Goal: Information Seeking & Learning: Learn about a topic

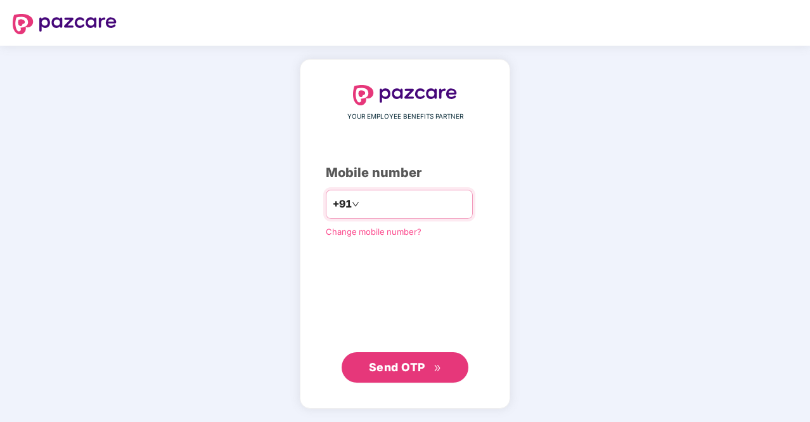
click at [420, 201] on input "number" at bounding box center [414, 204] width 104 height 20
type input "**********"
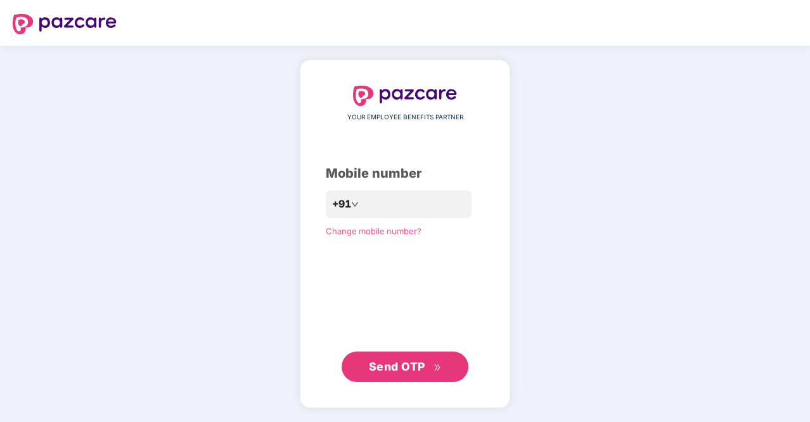
click at [405, 367] on span "Send OTP" at bounding box center [397, 365] width 56 height 13
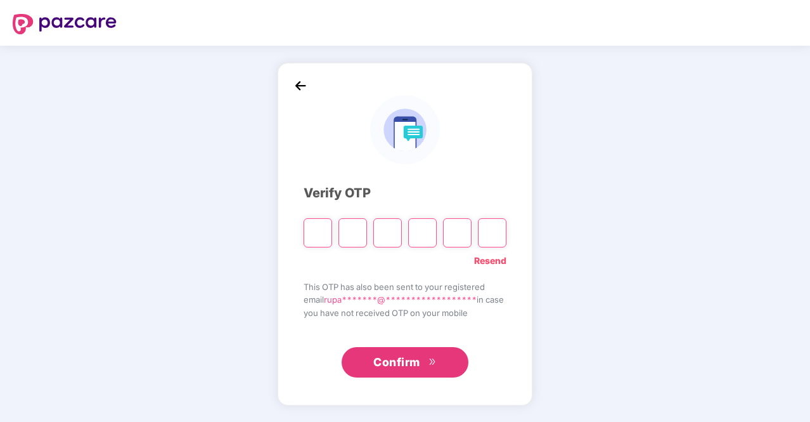
type input "*"
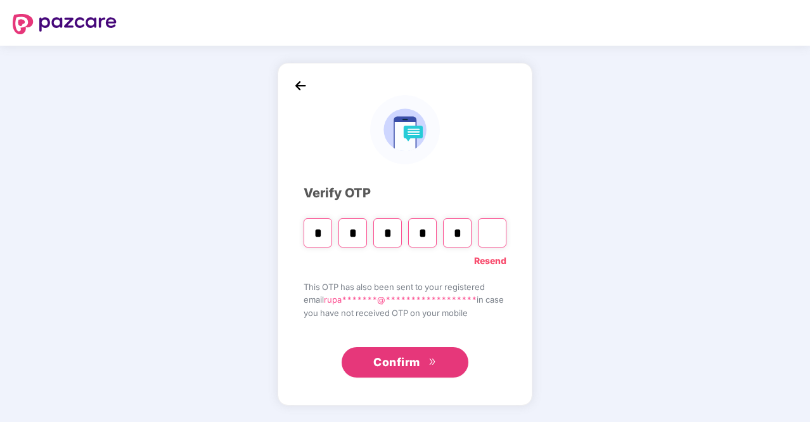
type input "*"
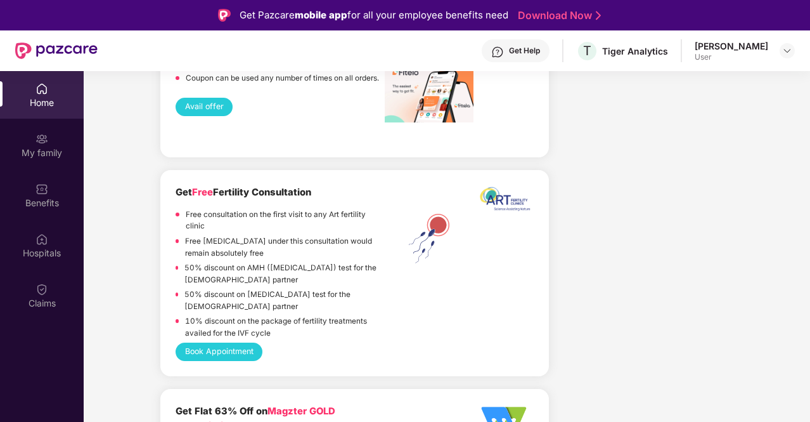
scroll to position [2029, 0]
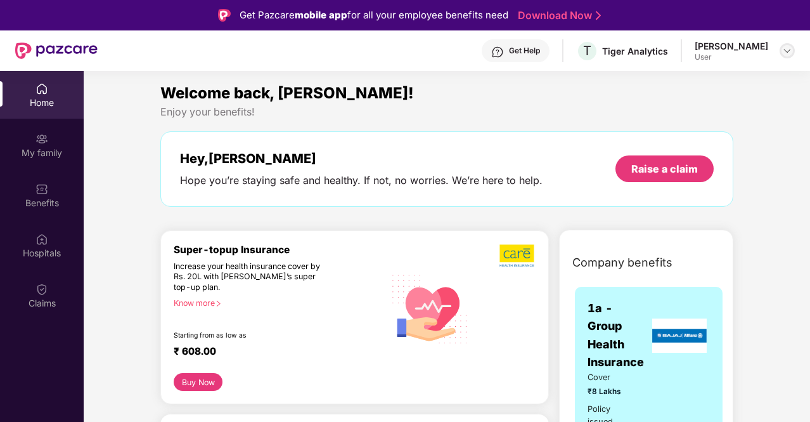
click at [784, 54] on img at bounding box center [787, 51] width 10 height 10
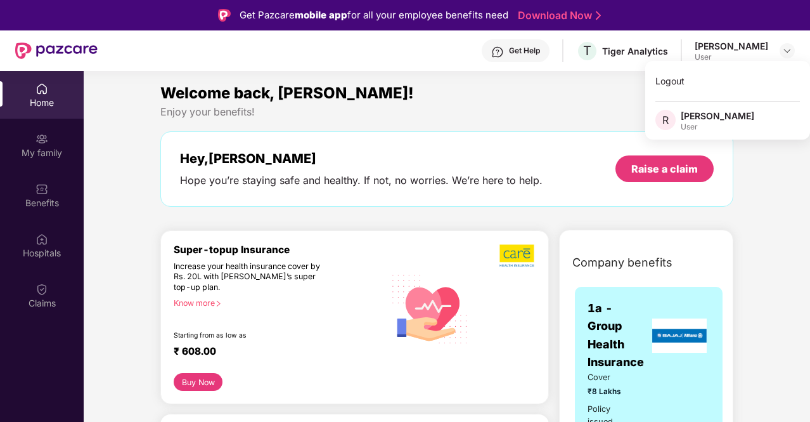
click at [711, 124] on div "User" at bounding box center [718, 127] width 74 height 10
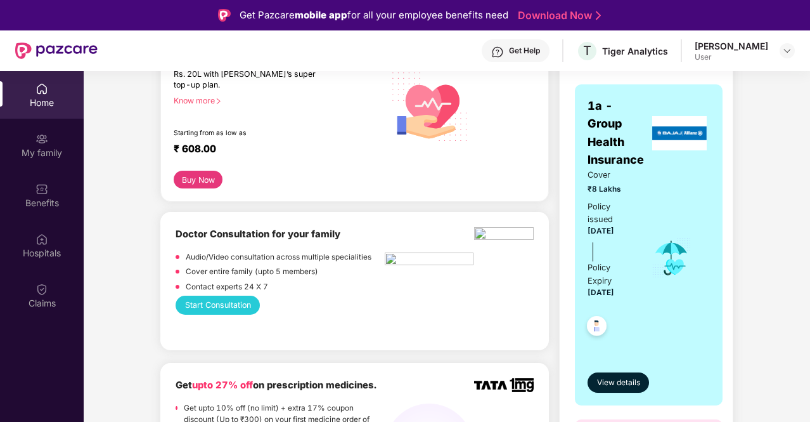
scroll to position [254, 0]
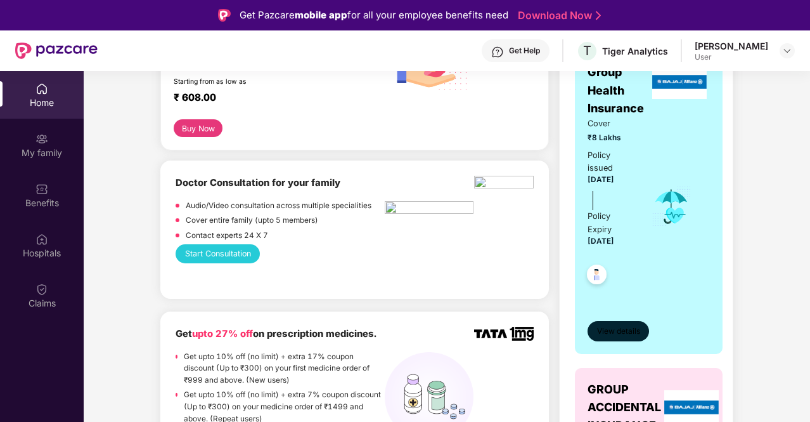
click at [616, 332] on span "View details" at bounding box center [618, 331] width 43 height 12
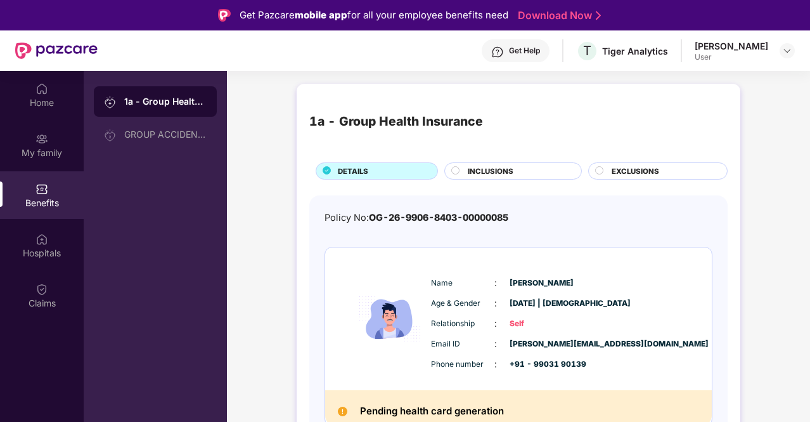
click at [441, 165] on div "INCLUSIONS" at bounding box center [510, 170] width 144 height 17
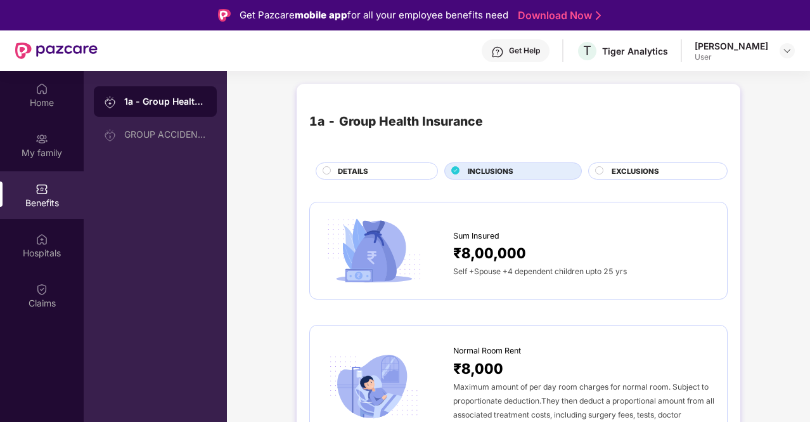
click at [453, 172] on icon at bounding box center [456, 170] width 8 height 8
click at [332, 170] on div "DETAILS" at bounding box center [382, 171] width 100 height 13
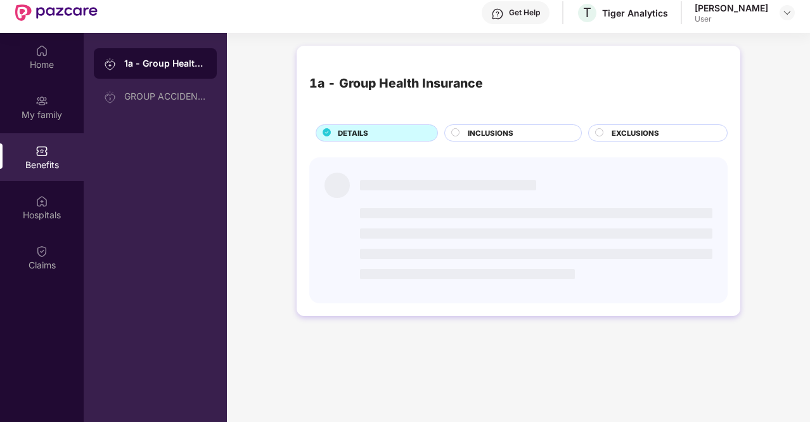
scroll to position [71, 0]
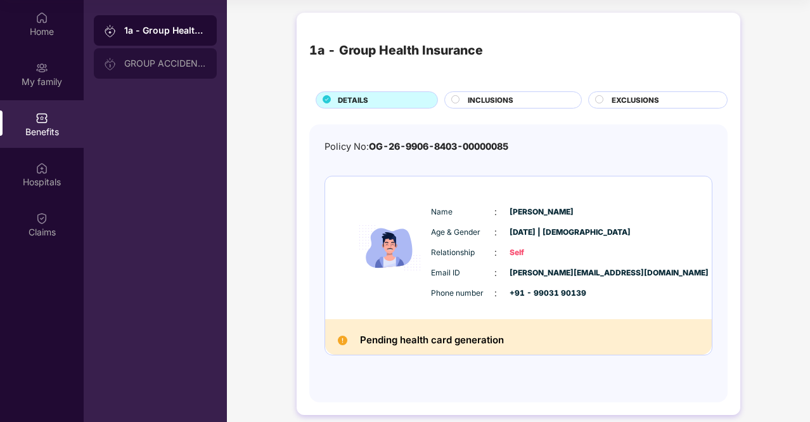
click at [171, 65] on div "GROUP ACCIDENTAL INSURANCE" at bounding box center [165, 63] width 82 height 10
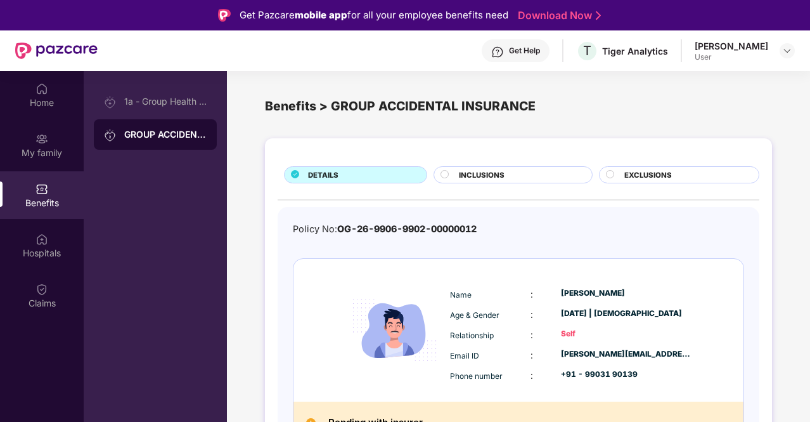
click at [500, 176] on span "INCLUSIONS" at bounding box center [482, 174] width 46 height 11
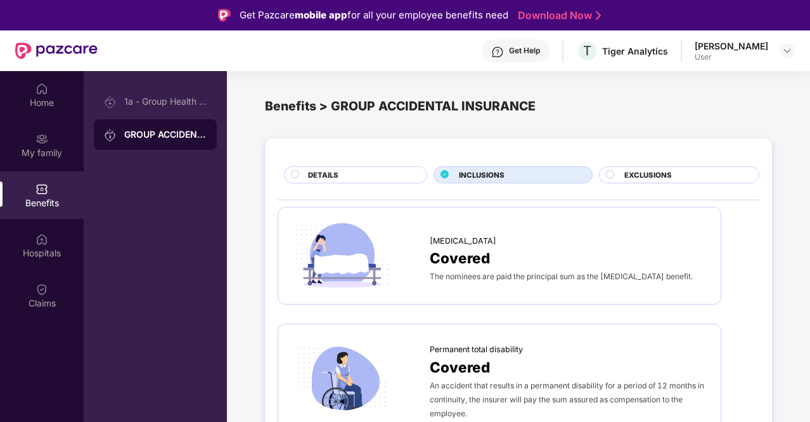
click at [634, 176] on span "EXCLUSIONS" at bounding box center [648, 174] width 48 height 11
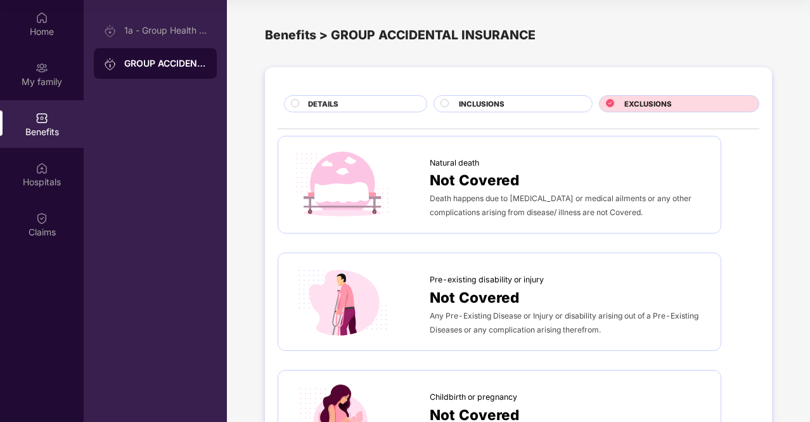
click at [337, 97] on div "DETAILS" at bounding box center [355, 103] width 143 height 17
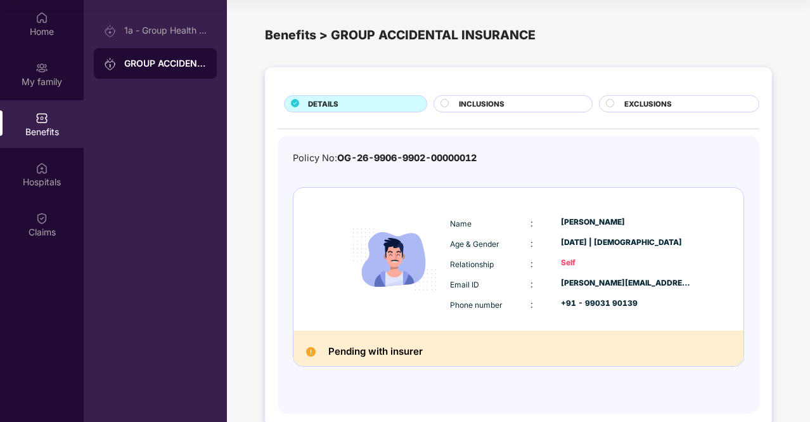
click at [298, 37] on div "Benefits > GROUP ACCIDENTAL INSURANCE" at bounding box center [518, 35] width 507 height 20
click at [171, 36] on div "1a - Group Health Insurance" at bounding box center [155, 30] width 123 height 30
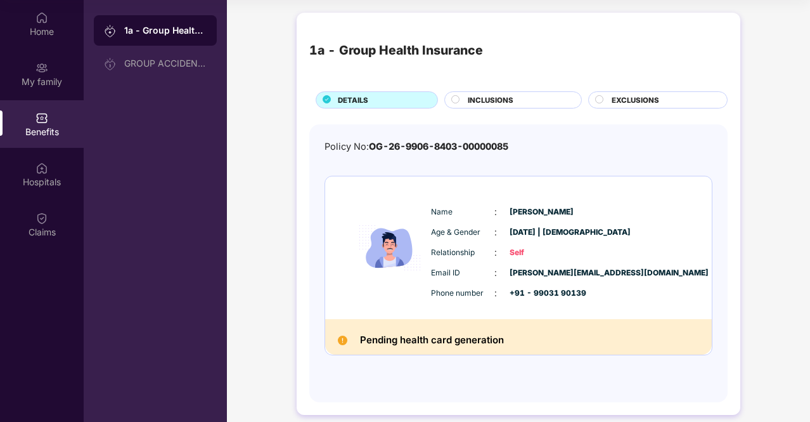
click at [506, 100] on span "INCLUSIONS" at bounding box center [491, 99] width 46 height 11
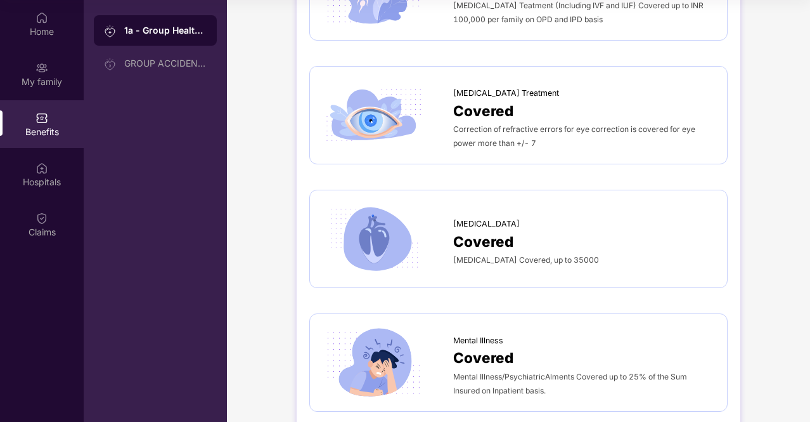
scroll to position [3381, 0]
